Goal: Transaction & Acquisition: Purchase product/service

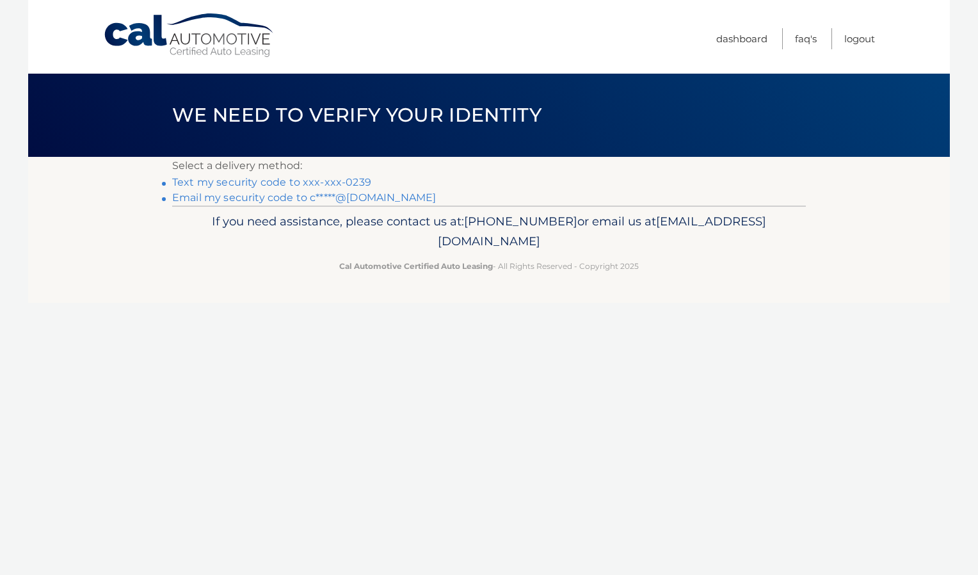
click at [275, 193] on link "Email my security code to c*****@hotmail.com" at bounding box center [304, 197] width 264 height 12
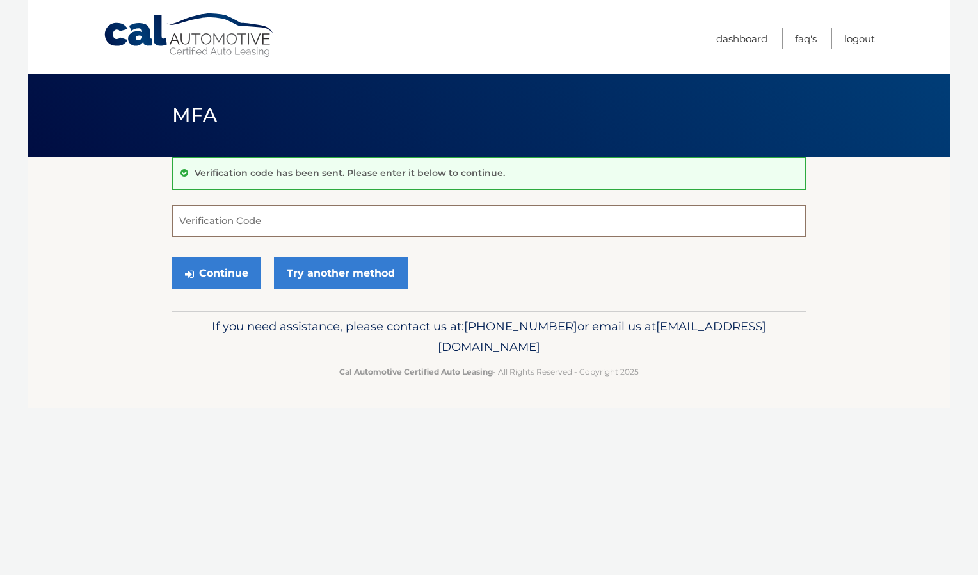
click at [275, 211] on input "Verification Code" at bounding box center [489, 221] width 634 height 32
click at [239, 221] on input "Verification Code" at bounding box center [489, 221] width 634 height 32
paste input "037646"
type input "037646"
click at [246, 267] on button "Continue" at bounding box center [216, 273] width 89 height 32
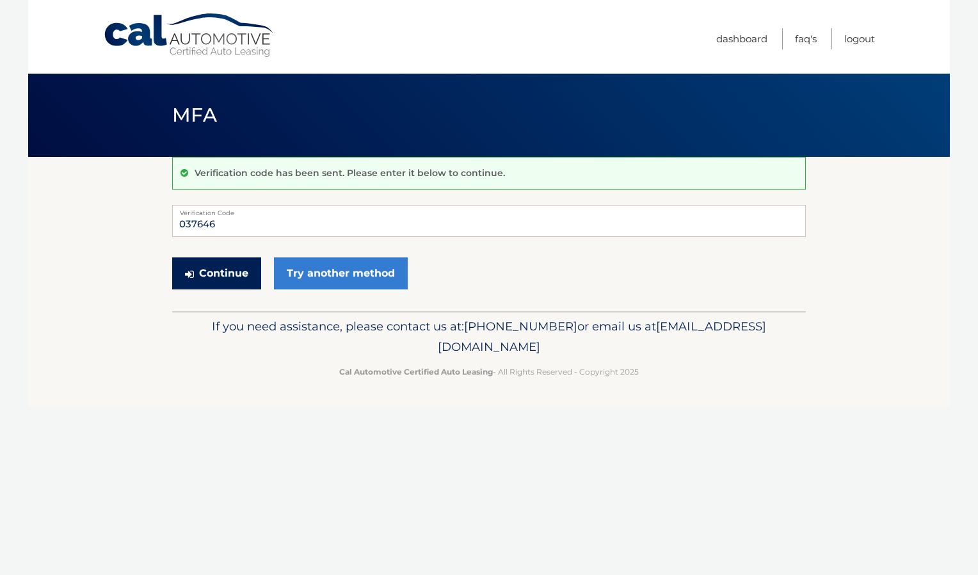
click at [229, 269] on button "Continue" at bounding box center [216, 273] width 89 height 32
click at [252, 225] on input "037646" at bounding box center [489, 221] width 634 height 32
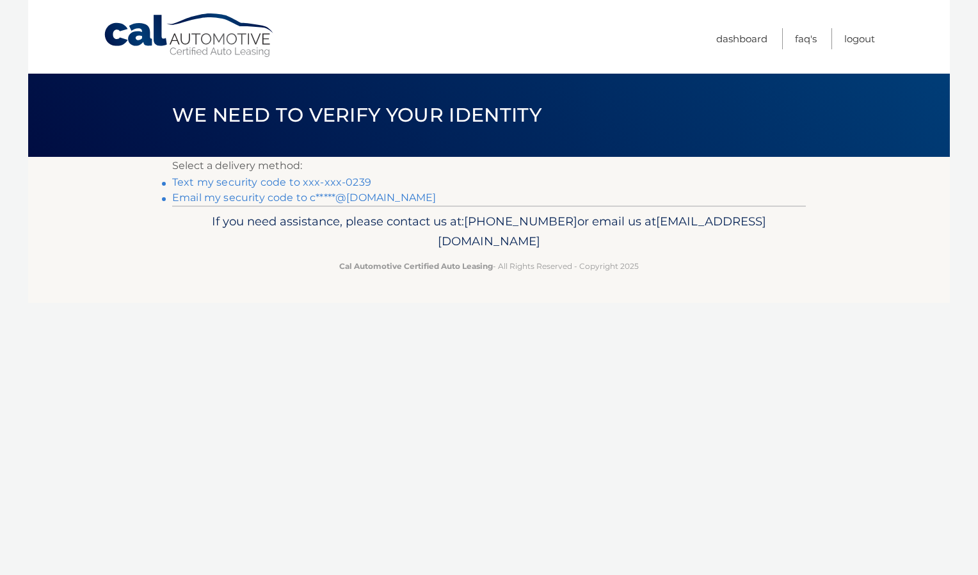
click at [211, 178] on link "Text my security code to xxx-xxx-0239" at bounding box center [271, 182] width 199 height 12
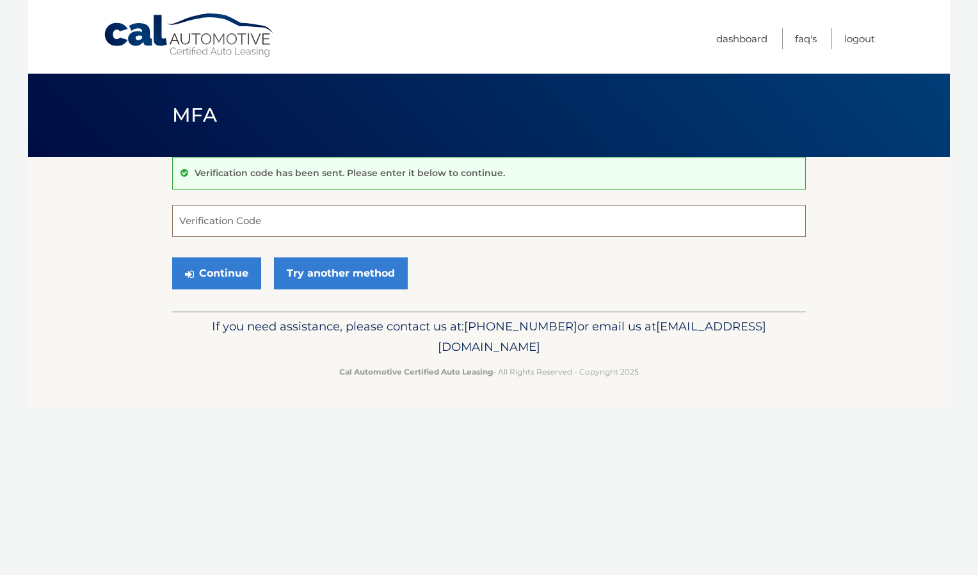
click at [208, 219] on input "Verification Code" at bounding box center [489, 221] width 634 height 32
paste input "967792"
type input "967792"
click at [201, 269] on button "Continue" at bounding box center [216, 273] width 89 height 32
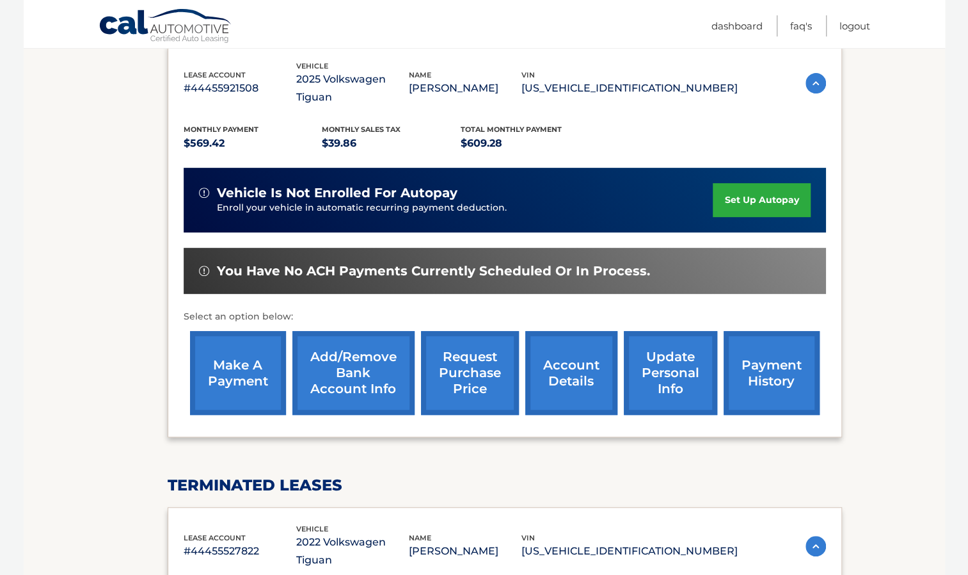
scroll to position [192, 0]
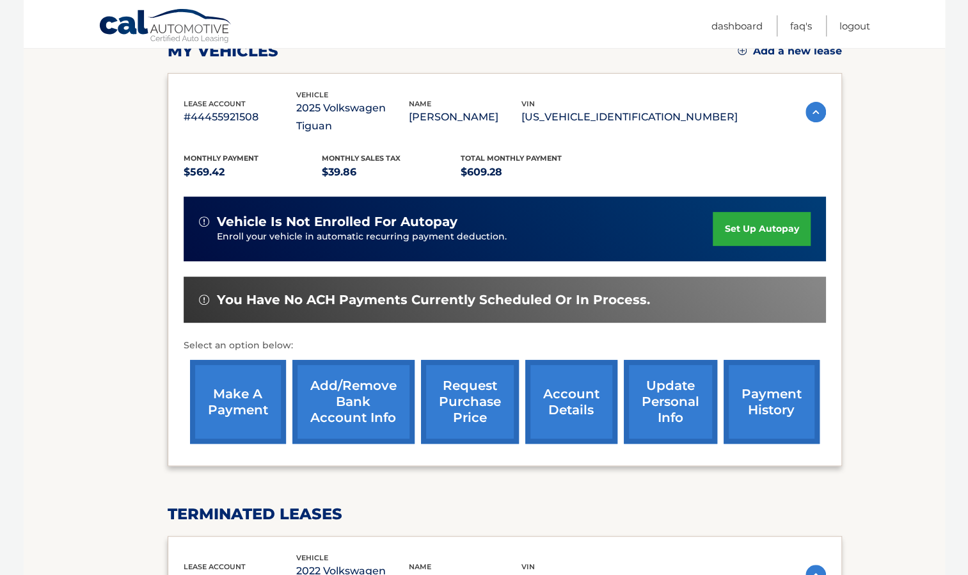
click at [261, 379] on link "make a payment" at bounding box center [238, 402] width 96 height 84
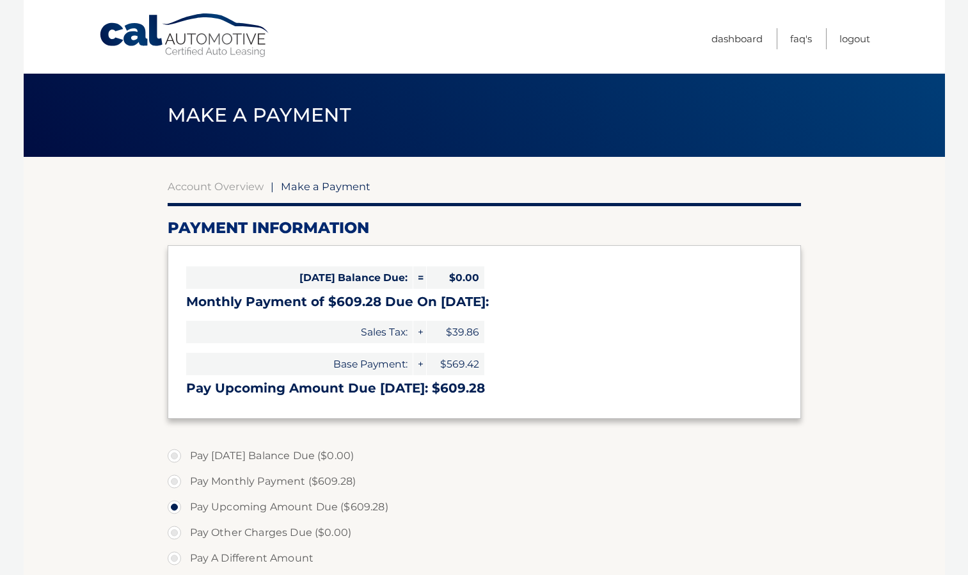
select select "NWVhMmZkOGMtNzE5Yy00MGE3LWJjOTctNjNhOTM0M2VmM2Zk"
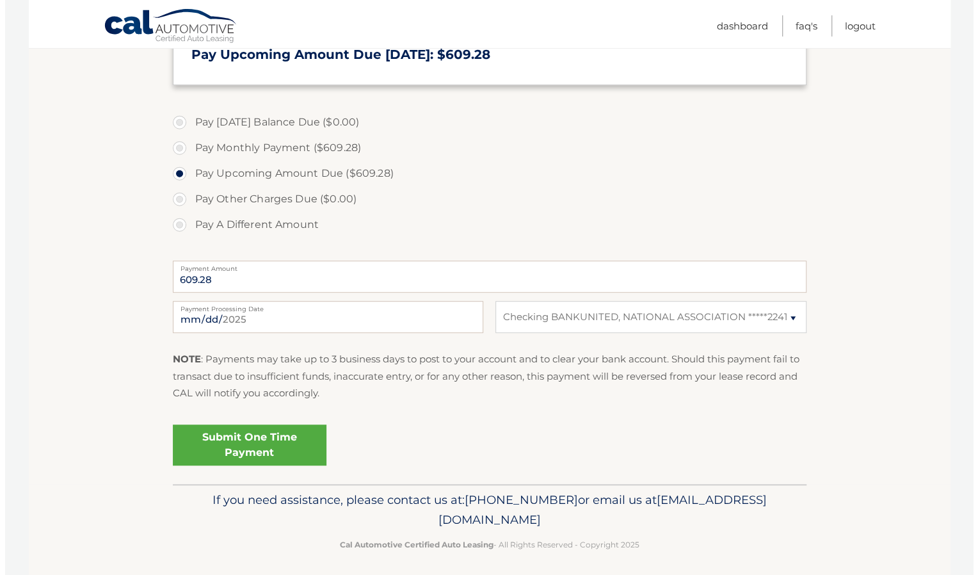
scroll to position [339, 0]
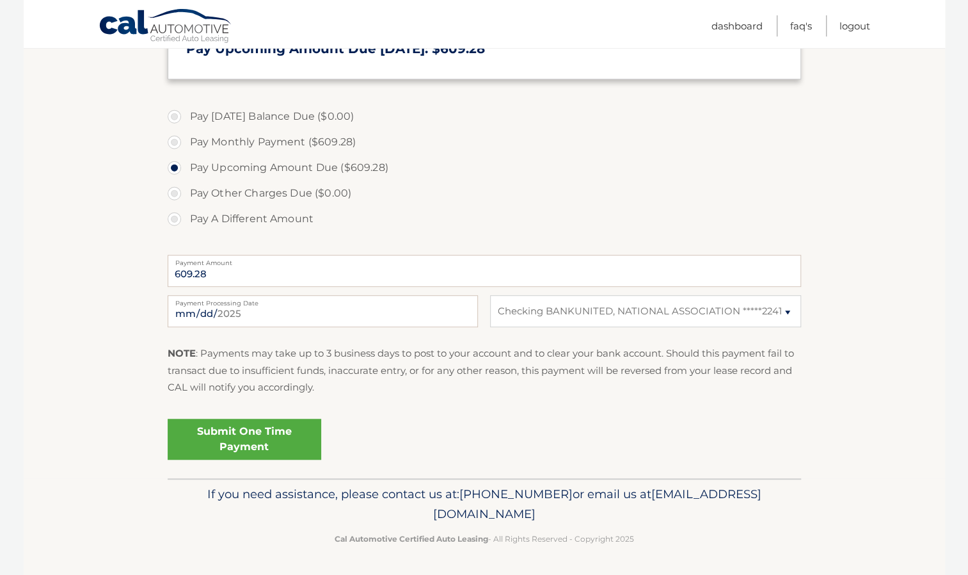
click at [271, 436] on link "Submit One Time Payment" at bounding box center [245, 439] width 154 height 41
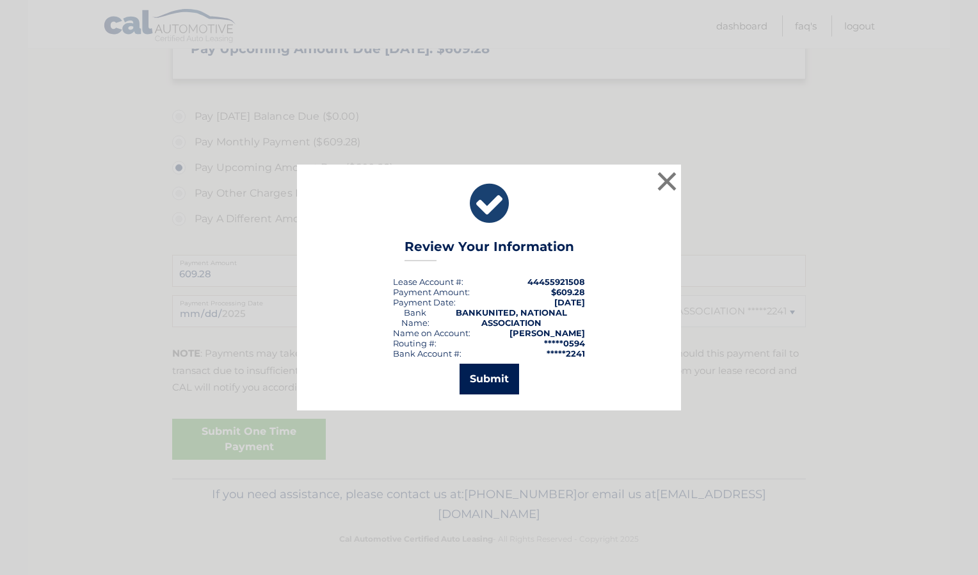
click at [484, 382] on button "Submit" at bounding box center [489, 378] width 60 height 31
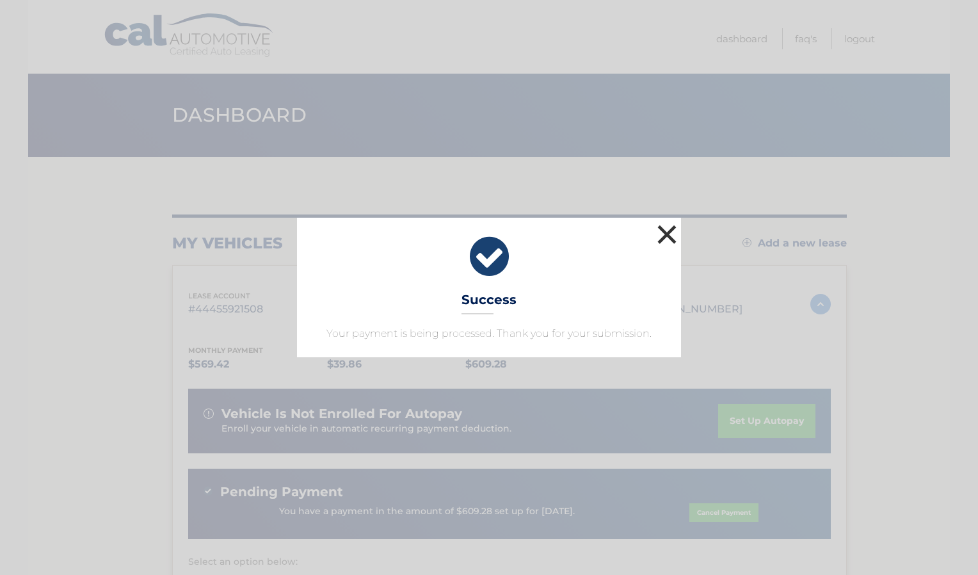
click at [667, 234] on button "×" at bounding box center [667, 234] width 26 height 26
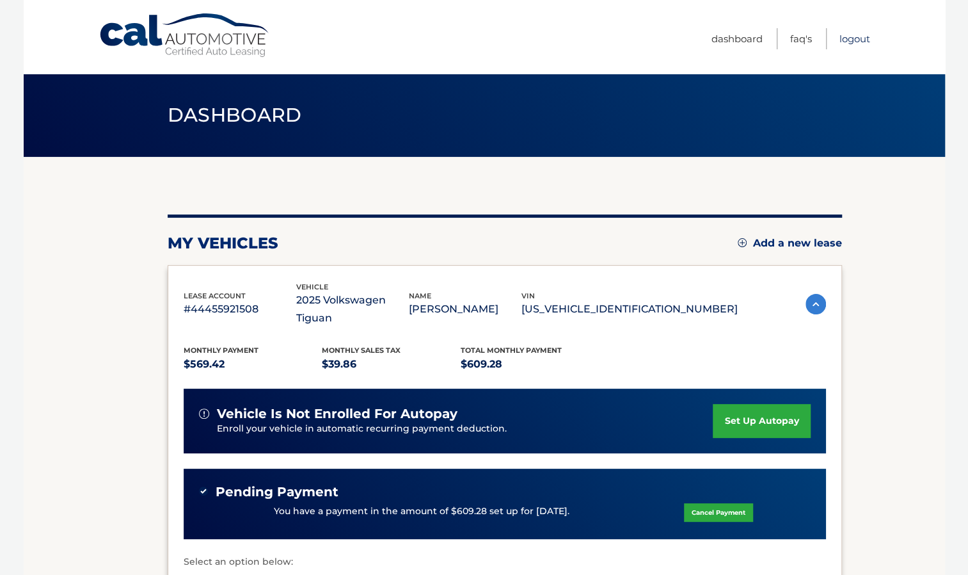
click at [850, 36] on link "Logout" at bounding box center [855, 38] width 31 height 21
